Goal: Task Accomplishment & Management: Manage account settings

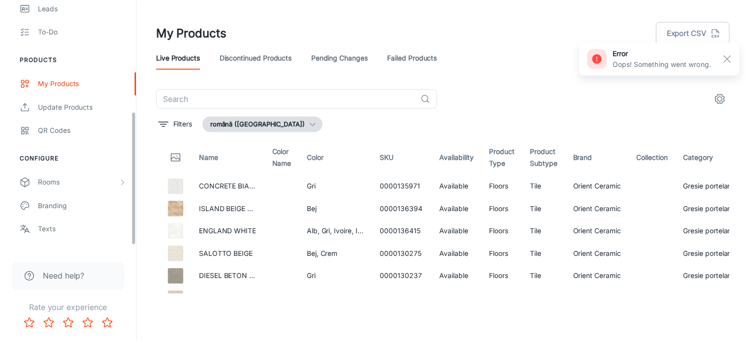
scroll to position [216, 0]
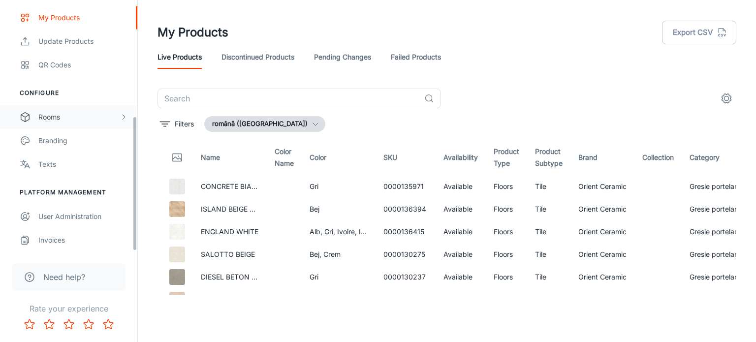
click at [72, 116] on div "Rooms" at bounding box center [78, 117] width 81 height 11
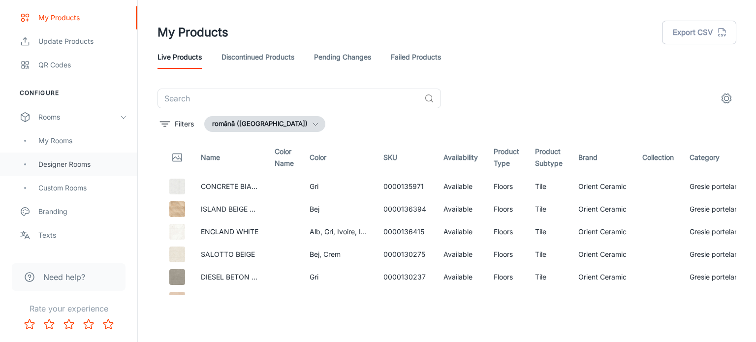
click at [90, 166] on div "Designer Rooms" at bounding box center [82, 164] width 89 height 11
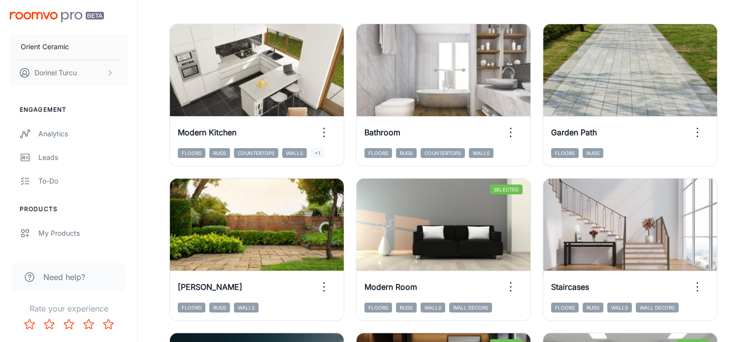
scroll to position [148, 0]
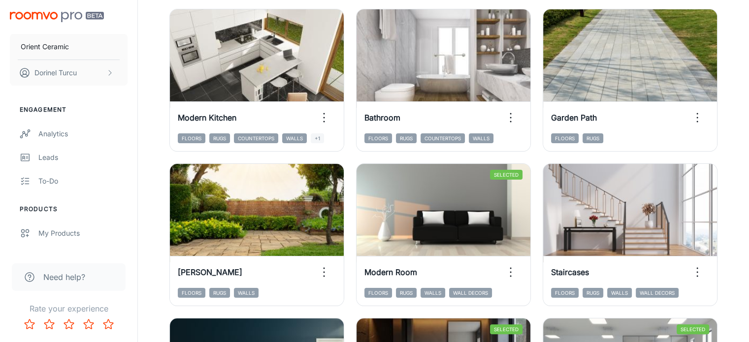
click at [748, 66] on html "Orient Ceramic [PERSON_NAME] Engagement Analytics Leads To-do Products My Produ…" at bounding box center [374, 23] width 749 height 342
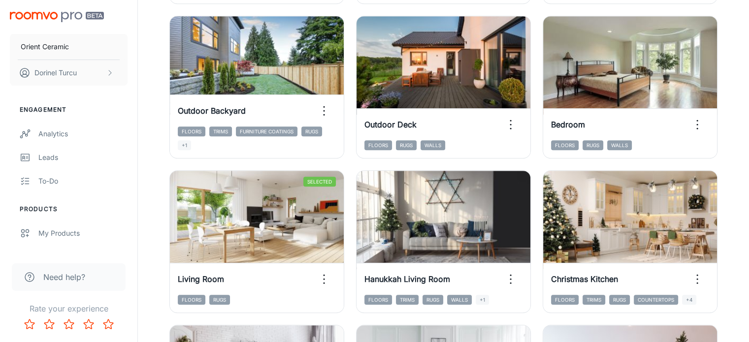
scroll to position [615, 0]
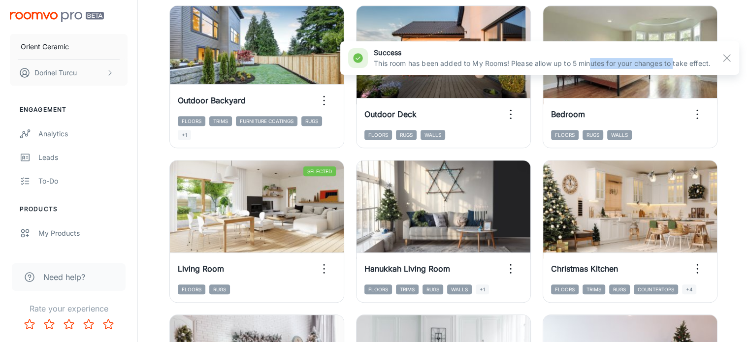
drag, startPoint x: 608, startPoint y: 62, endPoint x: 684, endPoint y: 63, distance: 76.8
click at [679, 62] on p "This room has been added to My Rooms! Please allow up to 5 minutes for your cha…" at bounding box center [542, 63] width 337 height 11
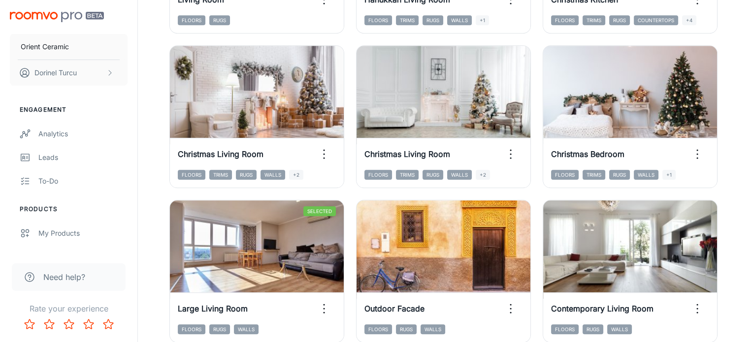
scroll to position [893, 0]
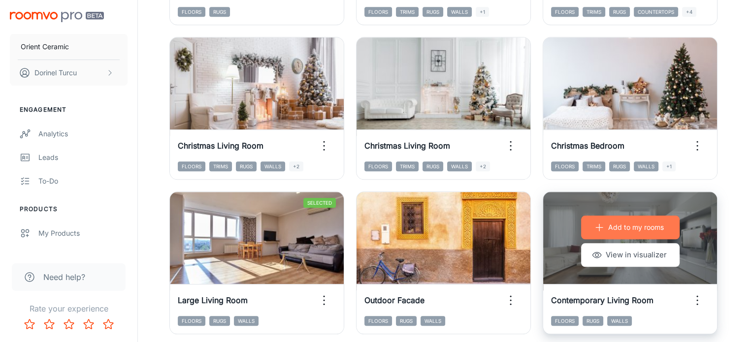
click at [608, 222] on p "Add to my rooms" at bounding box center [636, 227] width 56 height 11
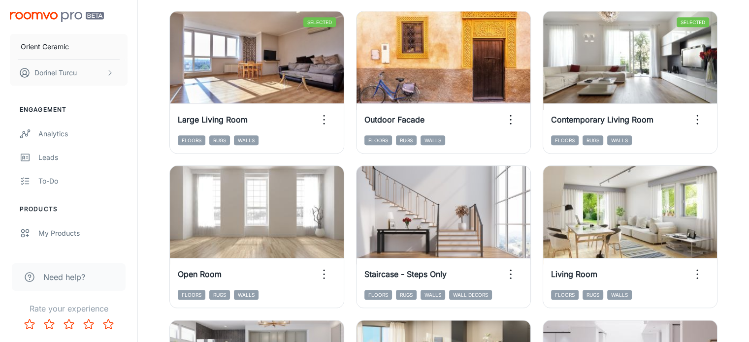
scroll to position [1123, 0]
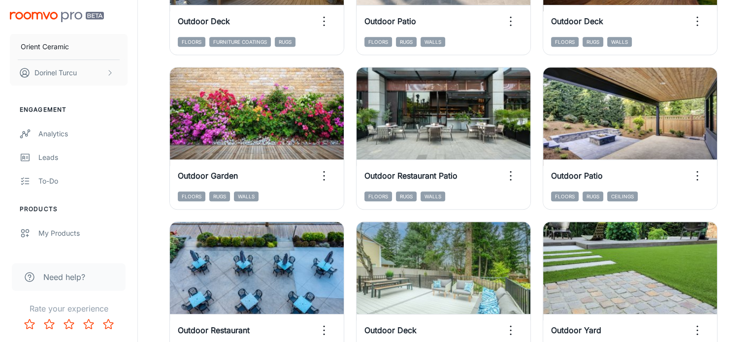
scroll to position [548, 0]
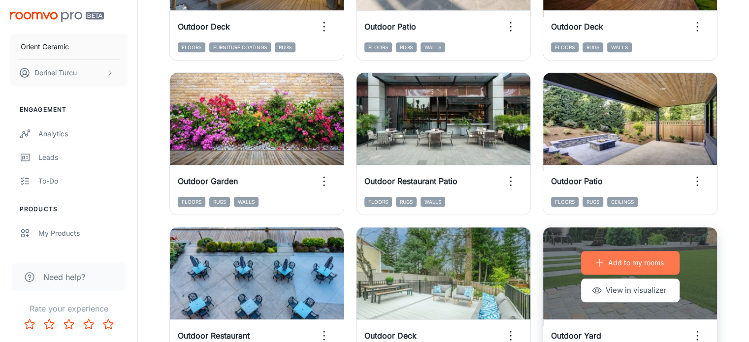
click at [608, 258] on p "Add to my rooms" at bounding box center [636, 263] width 56 height 11
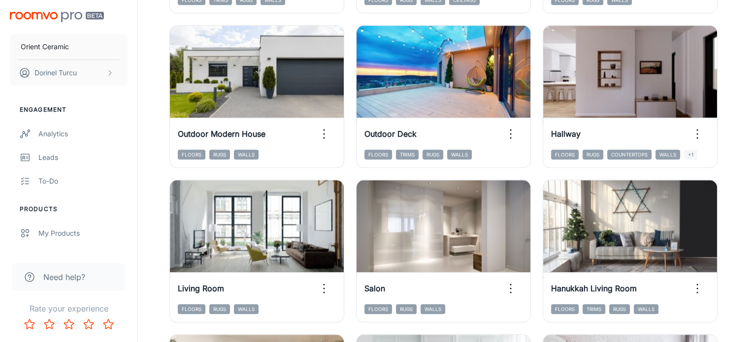
scroll to position [1123, 0]
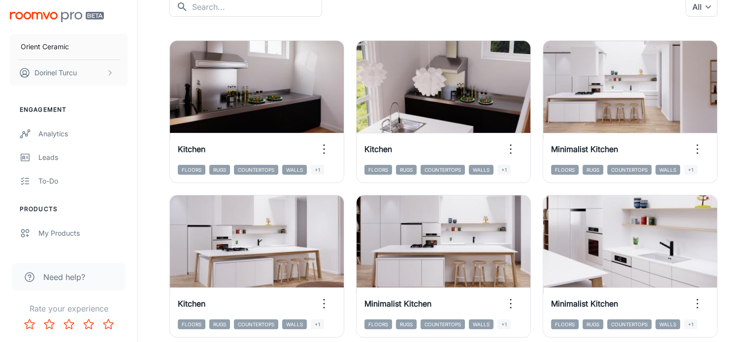
scroll to position [72, 0]
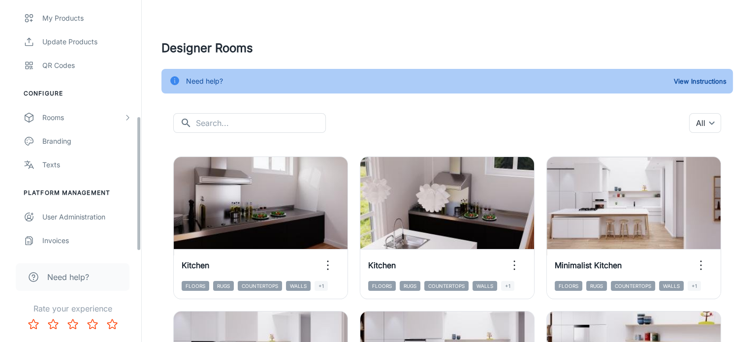
scroll to position [216, 0]
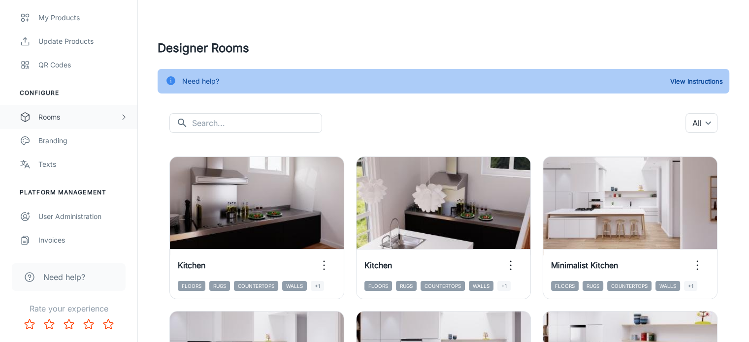
click at [78, 122] on div "Rooms" at bounding box center [78, 117] width 81 height 11
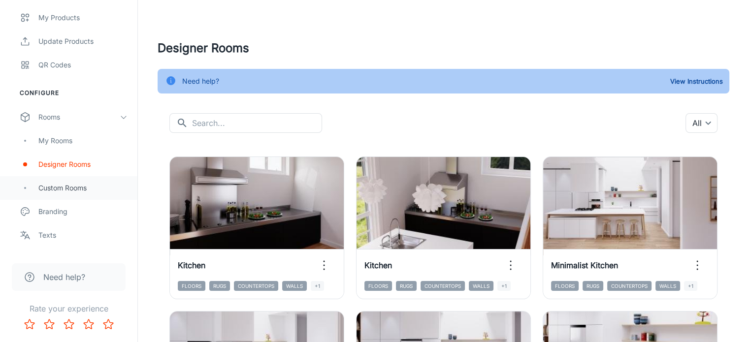
drag, startPoint x: 66, startPoint y: 140, endPoint x: 77, endPoint y: 193, distance: 54.7
click at [77, 193] on div "My Rooms Designer Rooms Custom Rooms" at bounding box center [68, 164] width 137 height 71
click at [79, 191] on div "Custom Rooms" at bounding box center [82, 188] width 89 height 11
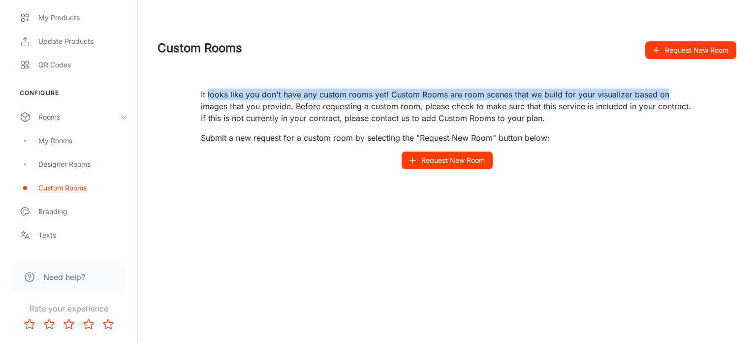
drag, startPoint x: 208, startPoint y: 96, endPoint x: 666, endPoint y: 95, distance: 458.4
click at [666, 95] on p "It looks like you don't have any custom rooms yet! Custom Rooms are room scenes…" at bounding box center [447, 106] width 492 height 35
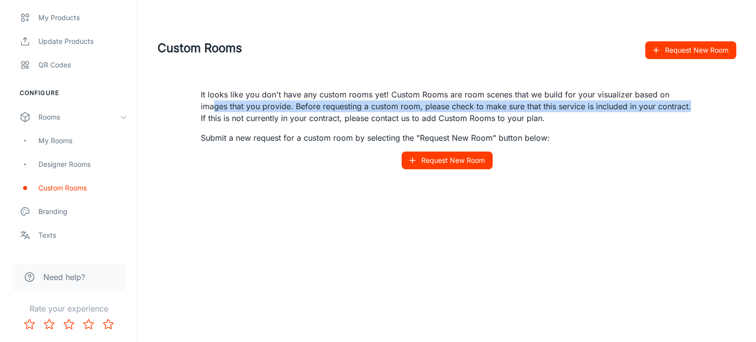
drag, startPoint x: 226, startPoint y: 100, endPoint x: 698, endPoint y: 108, distance: 472.3
click at [698, 108] on div "It looks like you don't have any custom rooms yet! Custom Rooms are room scenes…" at bounding box center [447, 129] width 516 height 104
click at [488, 109] on p "It looks like you don't have any custom rooms yet! Custom Rooms are room scenes…" at bounding box center [447, 106] width 492 height 35
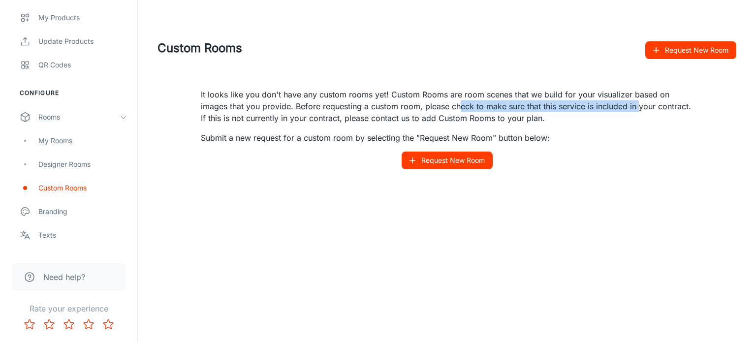
drag, startPoint x: 457, startPoint y: 105, endPoint x: 639, endPoint y: 107, distance: 181.7
click at [639, 107] on p "It looks like you don't have any custom rooms yet! Custom Rooms are room scenes…" at bounding box center [447, 106] width 492 height 35
